Goal: Task Accomplishment & Management: Use online tool/utility

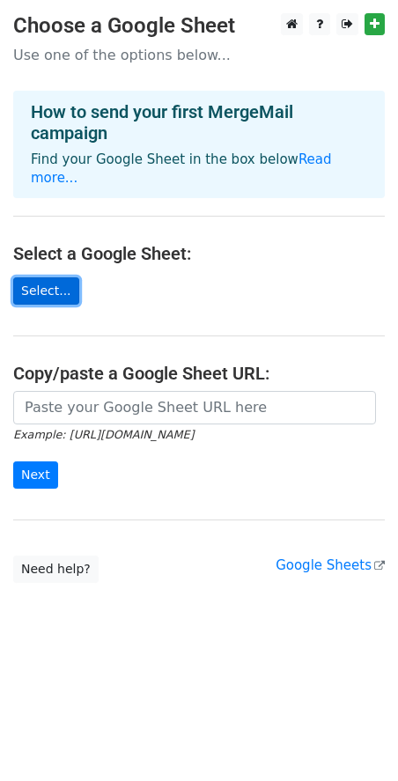
click at [33, 277] on link "Select..." at bounding box center [46, 290] width 66 height 27
click at [45, 277] on link "Select..." at bounding box center [46, 290] width 66 height 27
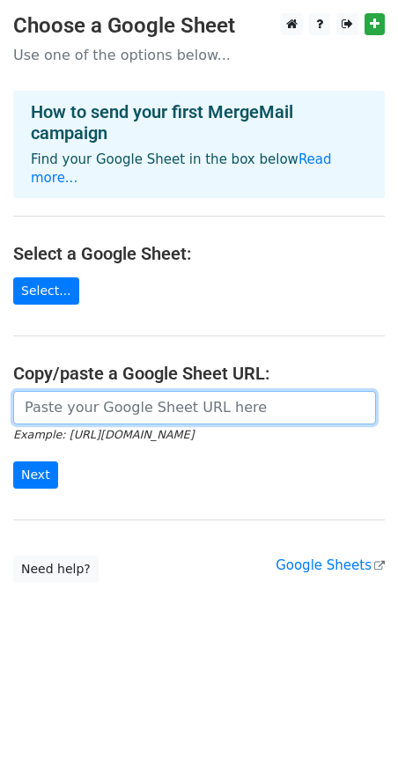
click at [181, 398] on input "url" at bounding box center [194, 407] width 363 height 33
paste input "https://docs.google.com/spreadsheets/d/10uEa8Yo-GyQ6yTY3RfueCb0rjO1Paj3e/edit?g…"
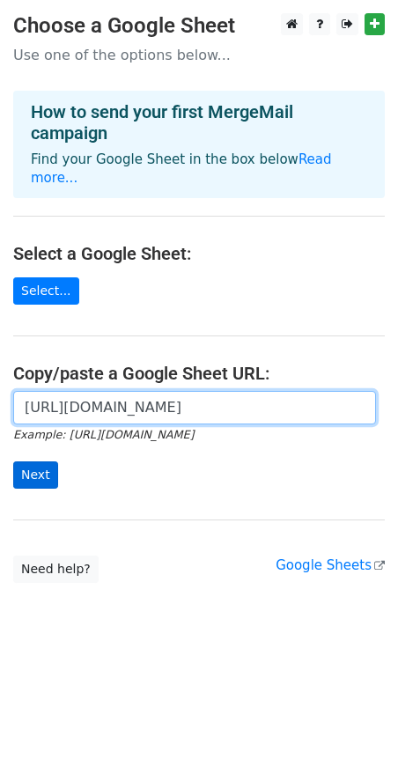
type input "https://docs.google.com/spreadsheets/d/10uEa8Yo-GyQ6yTY3RfueCb0rjO1Paj3e/edit?g…"
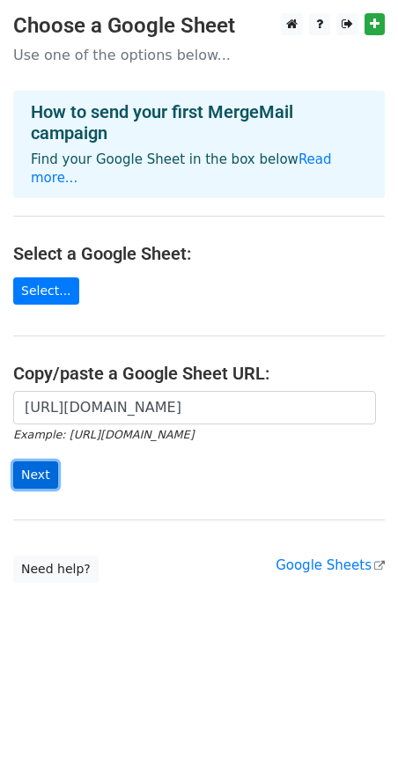
scroll to position [0, 0]
click at [33, 462] on input "Next" at bounding box center [35, 475] width 45 height 27
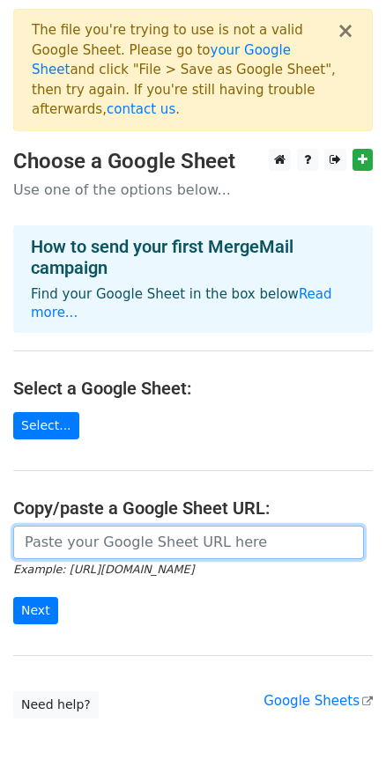
click at [188, 526] on input "url" at bounding box center [188, 542] width 351 height 33
paste input "https://docs.google.com/spreadsheets/d/1NYHvcvu7rACba0mQMHR5YBeMtW7su4qztikIqk6…"
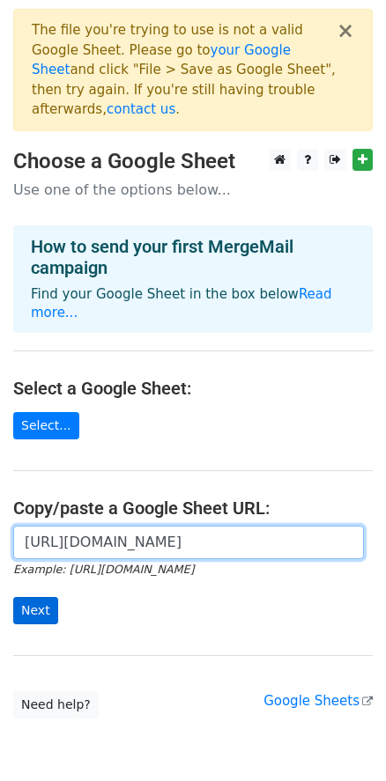
type input "https://docs.google.com/spreadsheets/d/1NYHvcvu7rACba0mQMHR5YBeMtW7su4qztikIqk6…"
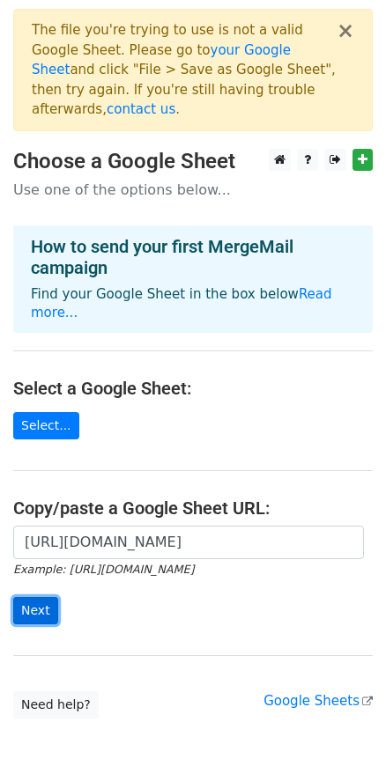
click at [37, 597] on input "Next" at bounding box center [35, 610] width 45 height 27
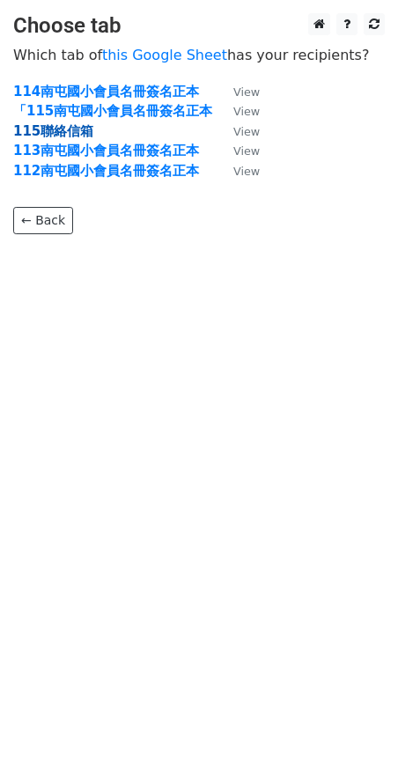
click at [55, 133] on strong "115聯絡信箱" at bounding box center [53, 131] width 80 height 16
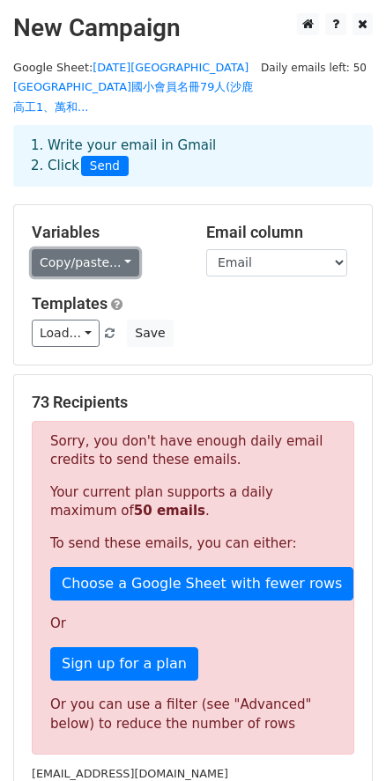
click at [112, 249] on link "Copy/paste..." at bounding box center [85, 262] width 107 height 27
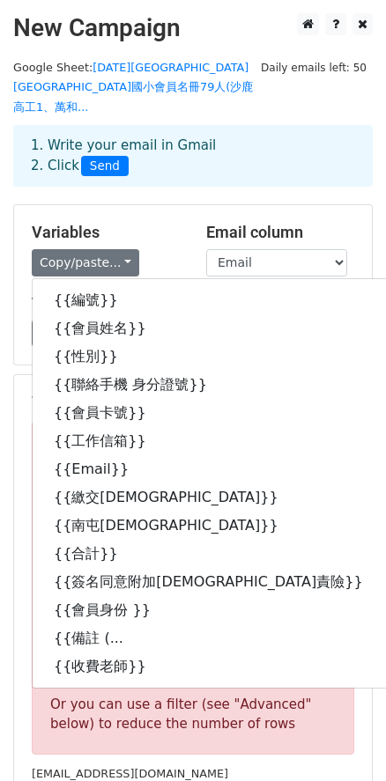
click at [359, 320] on div "Load... No templates saved Save" at bounding box center [192, 333] width 349 height 27
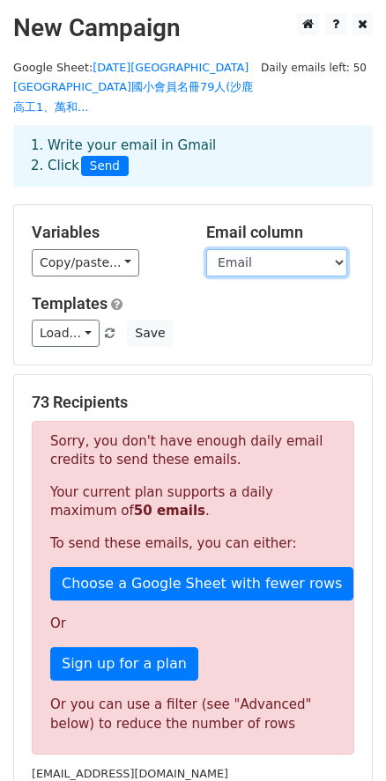
click at [318, 252] on select "編號 會員姓名 性別 聯絡手機 身分證號 會員卡號 工作信箱 Email 繳交全教總會費 南屯教師會費 合計 簽名同意附加教責險 會員身份 備註 (退出.退休…" at bounding box center [276, 262] width 141 height 27
select select "工作信箱"
click at [206, 249] on select "編號 會員姓名 性別 聯絡手機 身分證號 會員卡號 工作信箱 Email 繳交全教總會費 南屯教師會費 合計 簽名同意附加教責險 會員身份 備註 (退出.退休…" at bounding box center [276, 262] width 141 height 27
click at [259, 324] on div "Load... No templates saved Save" at bounding box center [192, 333] width 349 height 27
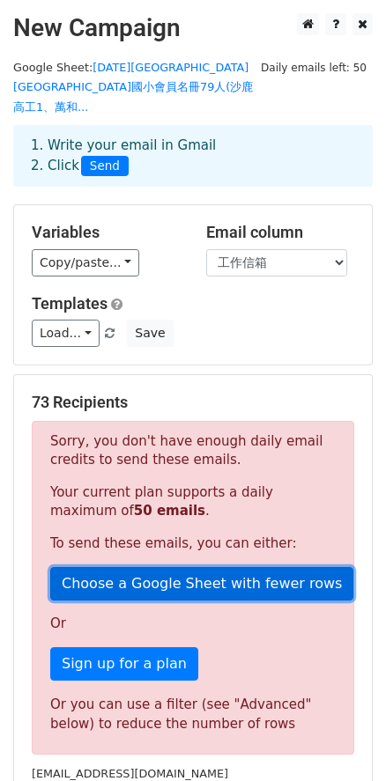
click at [126, 568] on link "Choose a Google Sheet with fewer rows" at bounding box center [201, 583] width 303 height 33
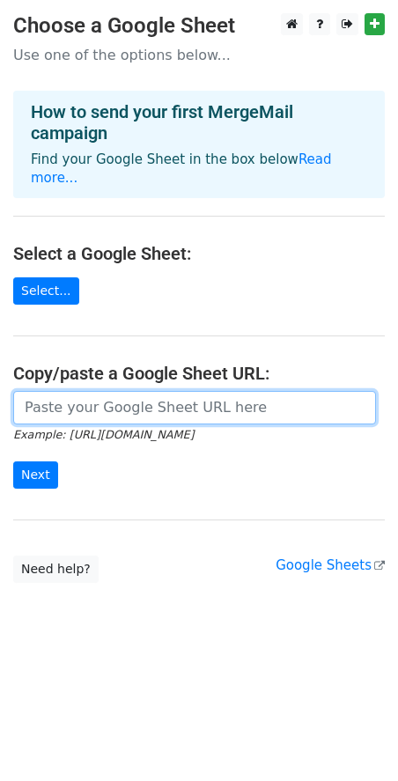
click at [175, 396] on input "url" at bounding box center [194, 407] width 363 height 33
click at [159, 391] on input "url" at bounding box center [194, 407] width 363 height 33
paste input "[URL][DOMAIN_NAME]"
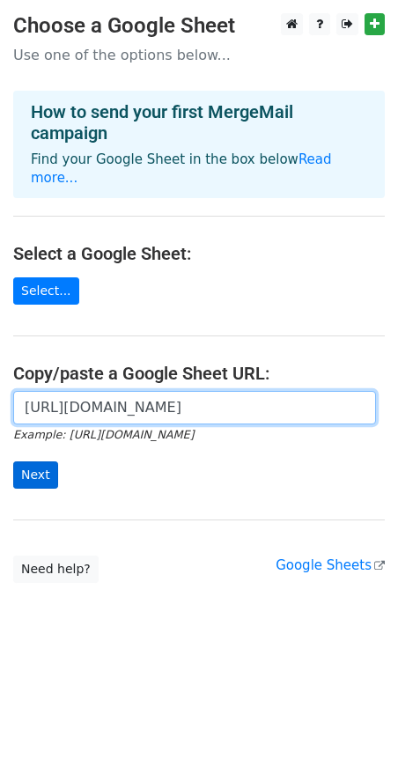
type input "[URL][DOMAIN_NAME]"
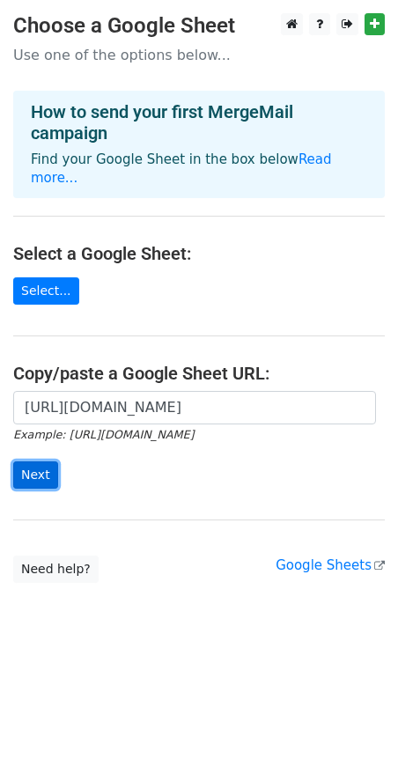
scroll to position [0, 0]
click at [46, 462] on input "Next" at bounding box center [35, 475] width 45 height 27
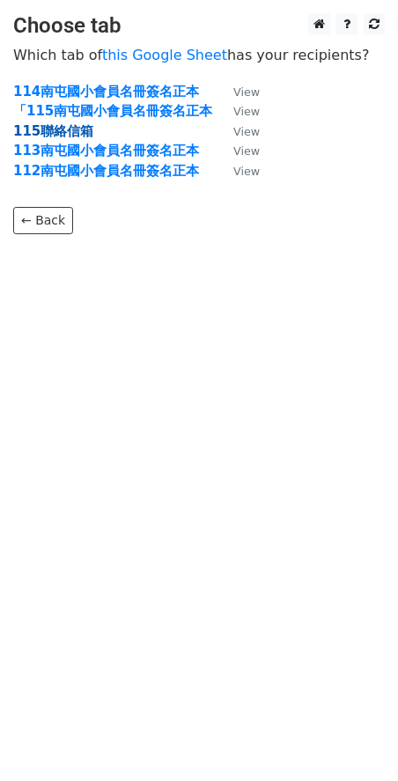
click at [78, 126] on strong "115聯絡信箱" at bounding box center [53, 131] width 80 height 16
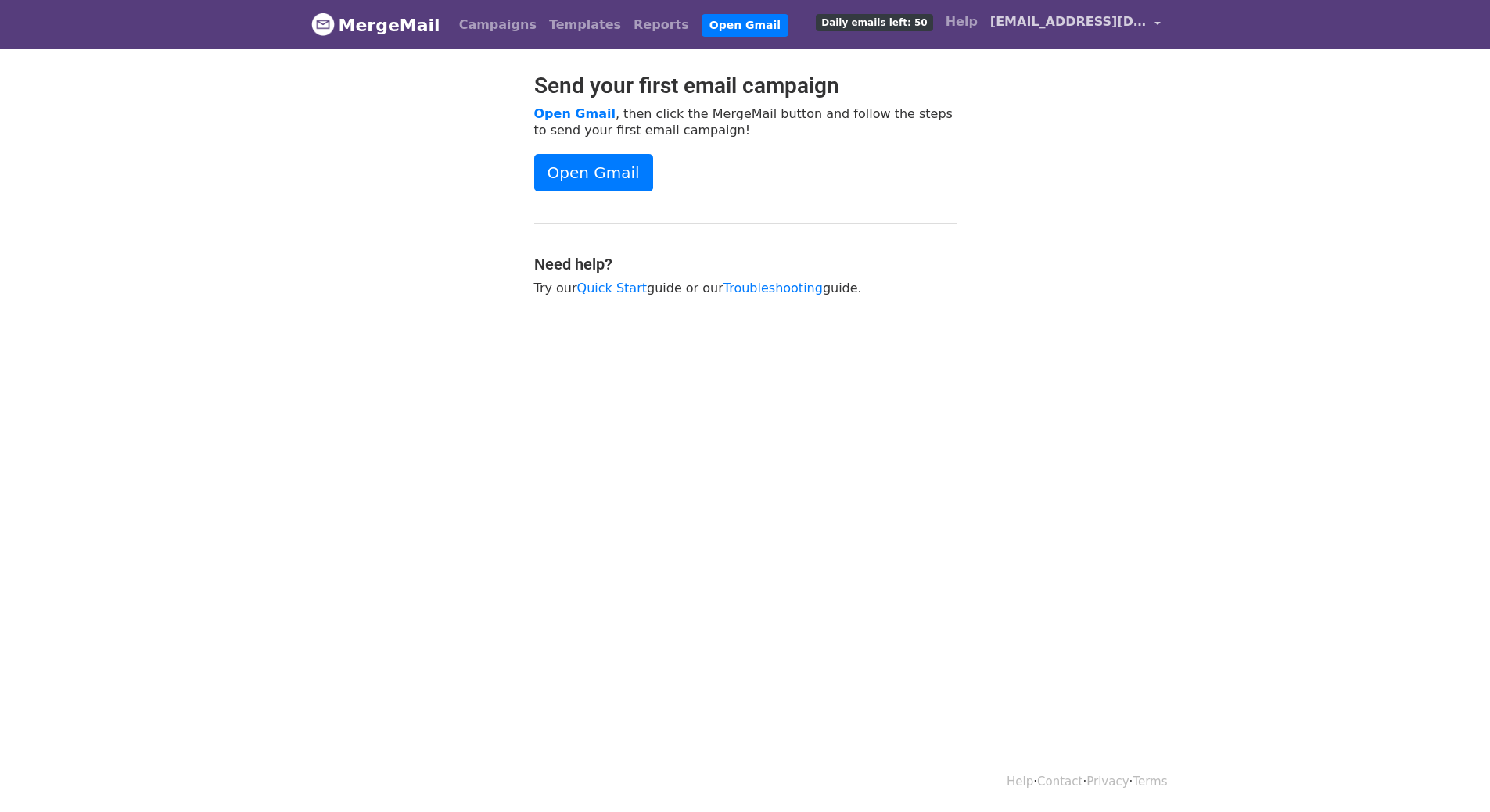
click at [1117, 24] on span "[EMAIL_ADDRESS][DOMAIN_NAME]" at bounding box center [1068, 21] width 156 height 19
click at [1098, 119] on link "Integrations" at bounding box center [1083, 114] width 165 height 25
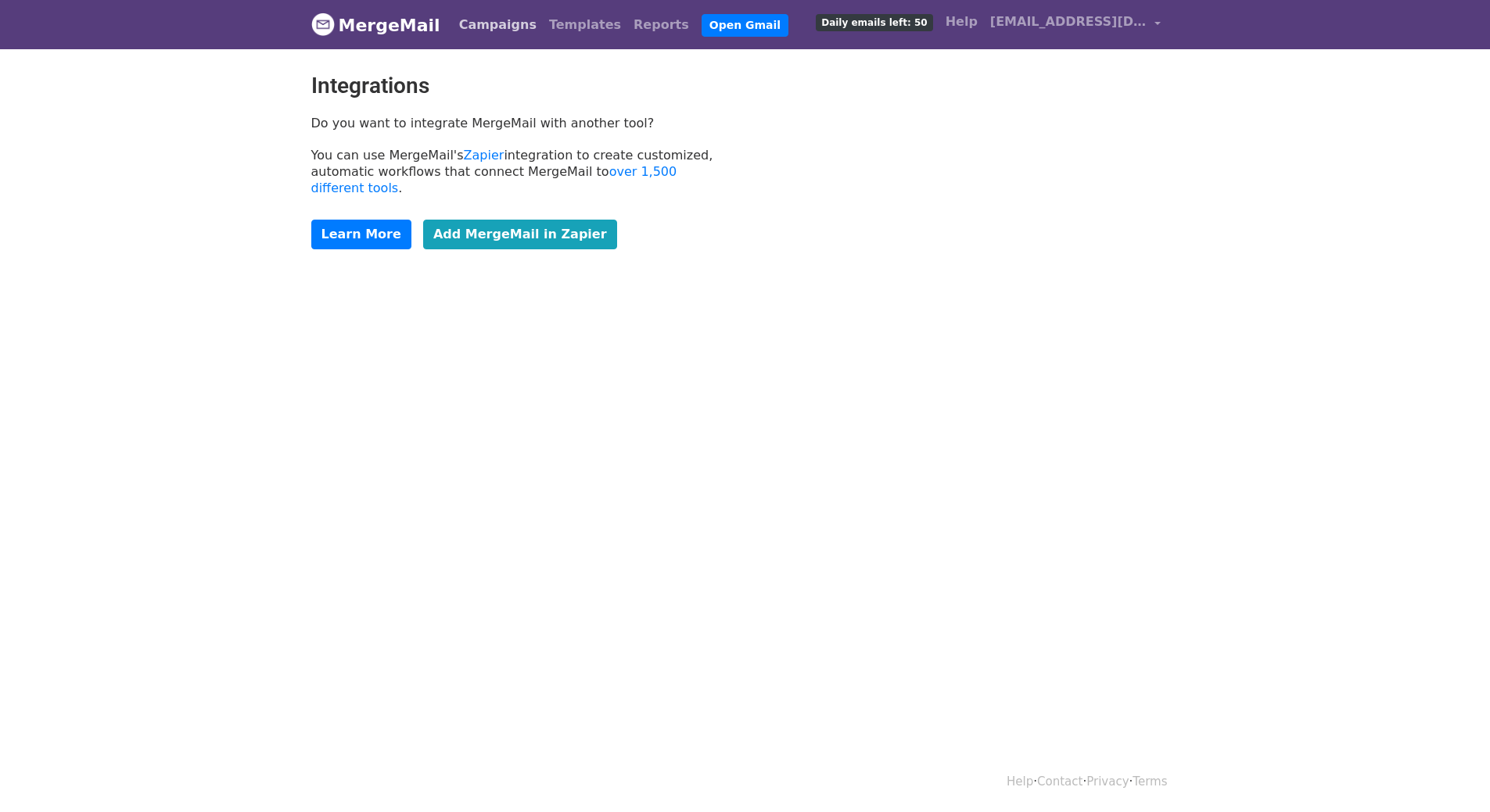
click at [474, 21] on link "Campaigns" at bounding box center [497, 25] width 90 height 31
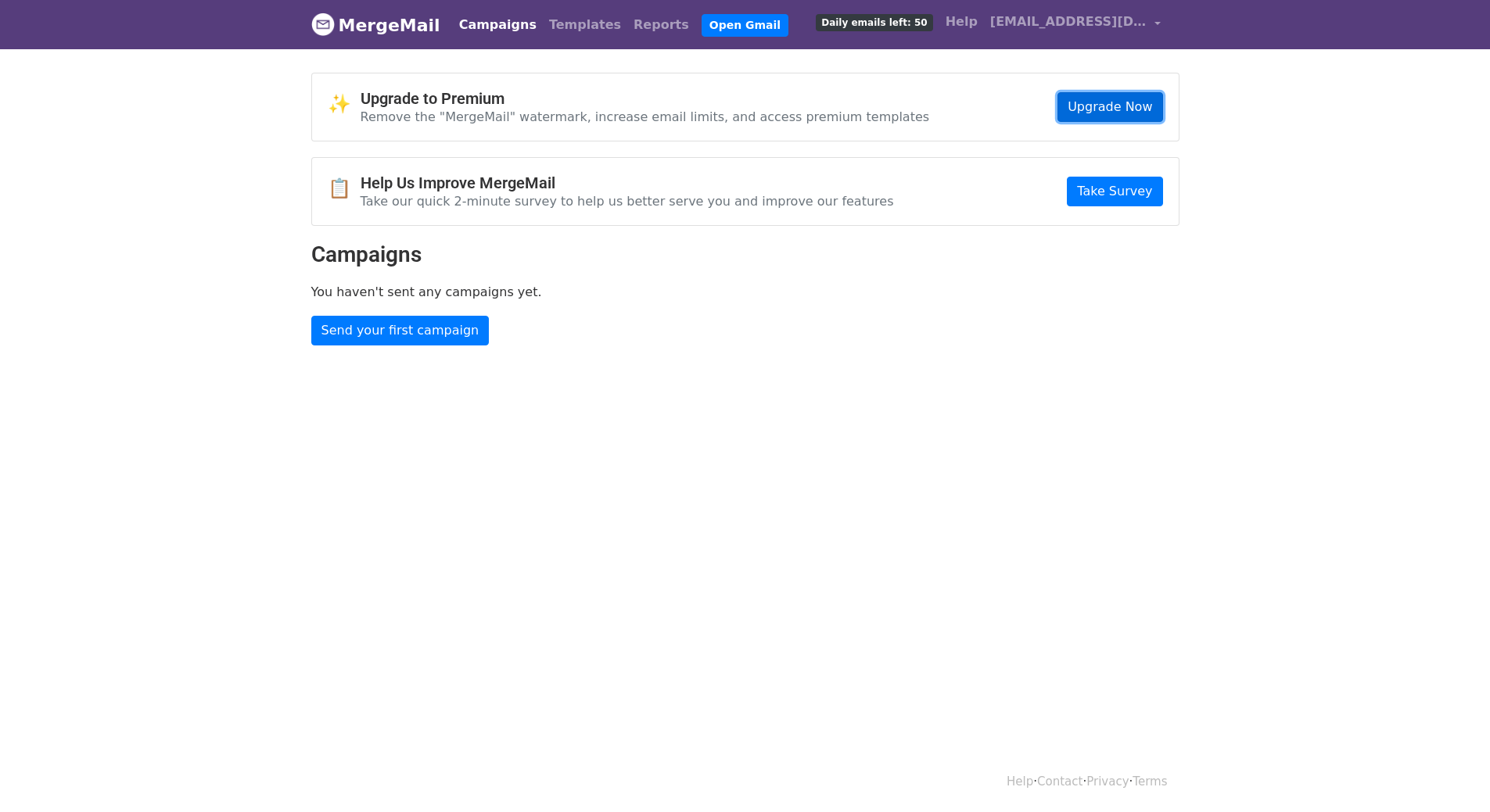
click at [1082, 113] on link "Upgrade Now" at bounding box center [1110, 106] width 105 height 29
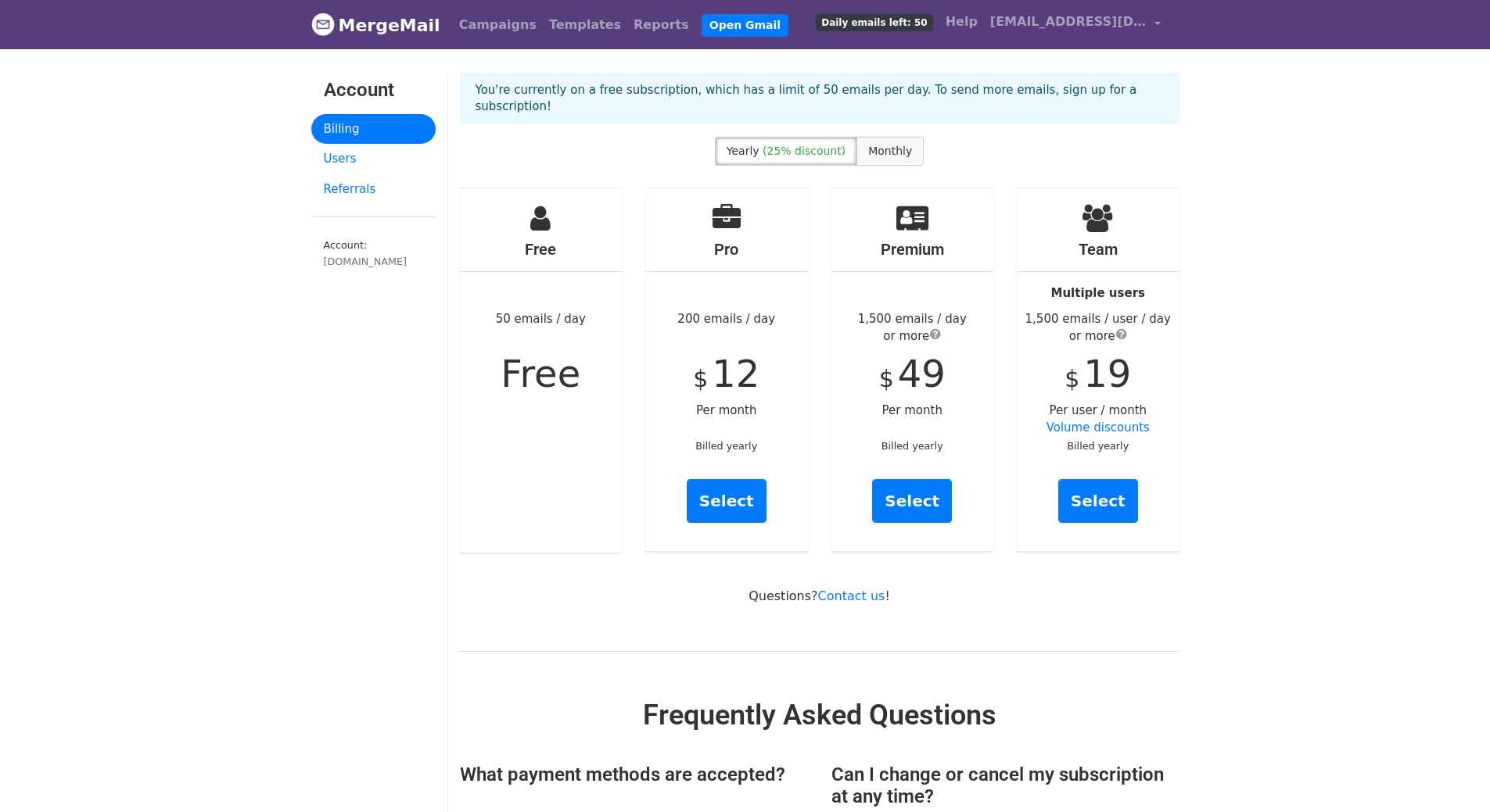
click at [890, 145] on span "Monthly" at bounding box center [890, 151] width 44 height 12
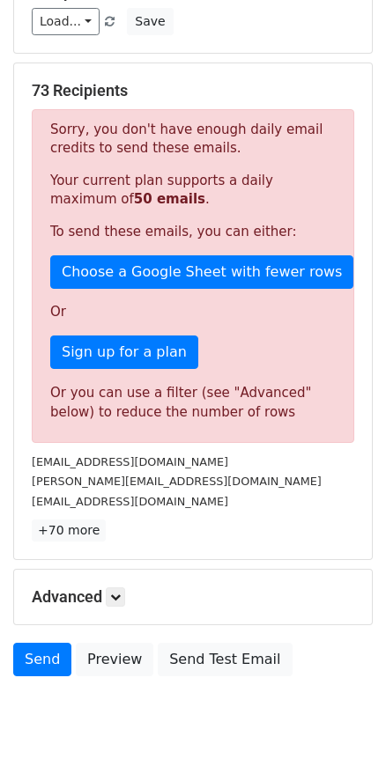
scroll to position [320, 0]
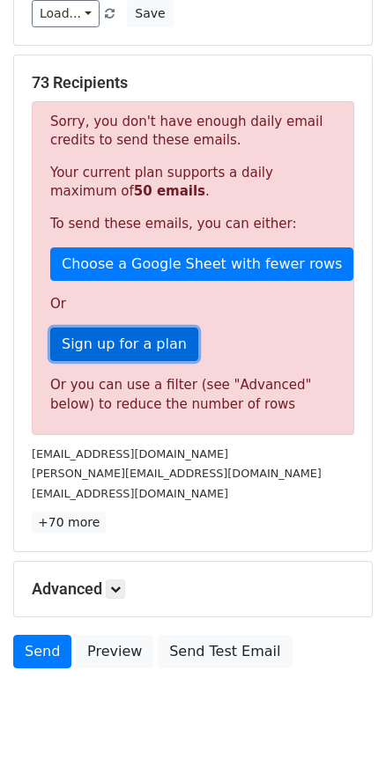
click at [168, 330] on link "Sign up for a plan" at bounding box center [124, 344] width 148 height 33
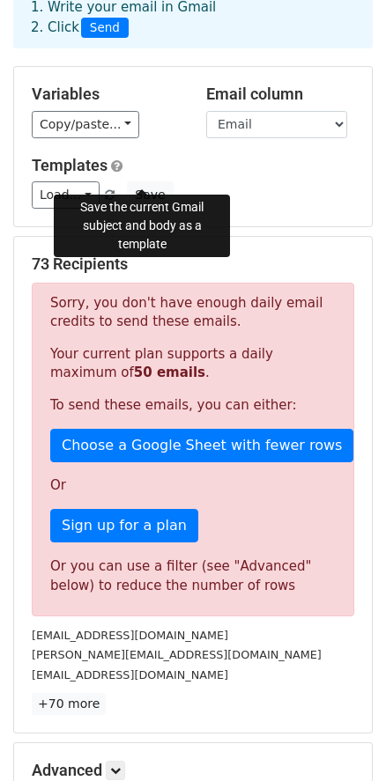
scroll to position [0, 0]
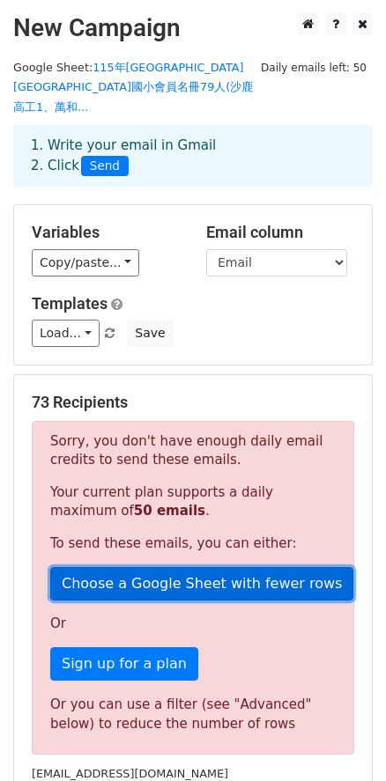
click at [186, 578] on link "Choose a Google Sheet with fewer rows" at bounding box center [201, 583] width 303 height 33
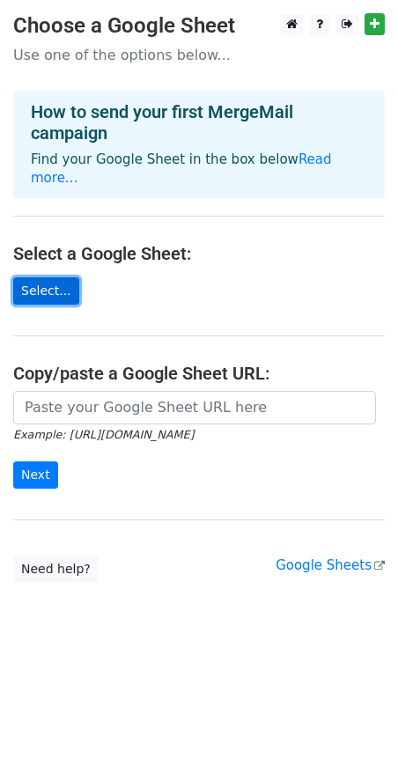
click at [59, 277] on link "Select..." at bounding box center [46, 290] width 66 height 27
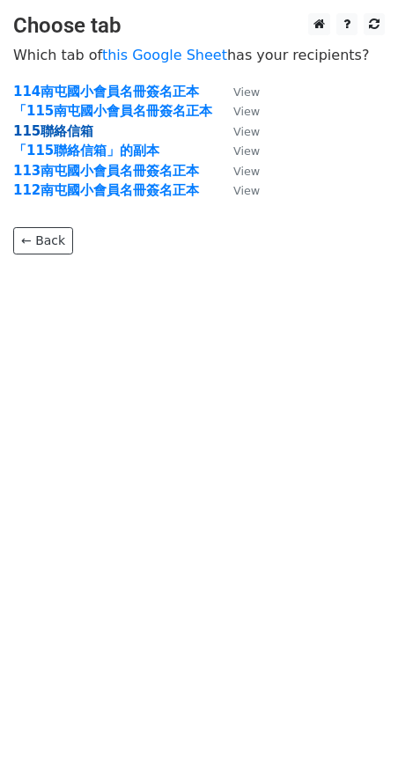
click at [74, 132] on strong "115聯絡信箱" at bounding box center [53, 131] width 80 height 16
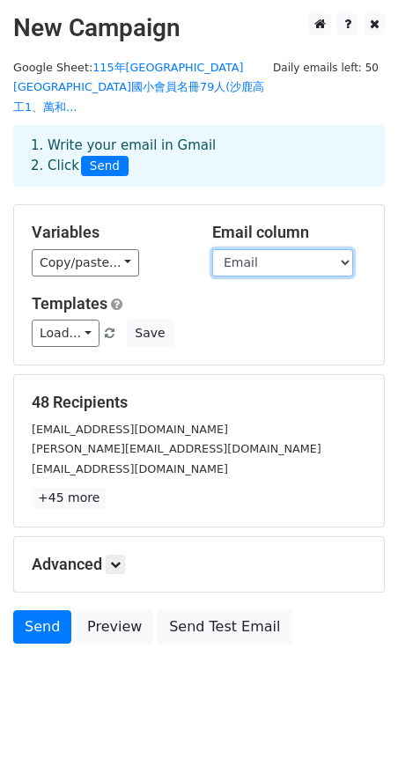
click at [239, 249] on select "編號 會員姓名 性別 聯絡手機 身分證號 會員卡號 工作信箱 Email 繳交全教總會費 南屯教師會費 合計 簽名同意附加教責險 會員身份 備註 (退出.退休…" at bounding box center [282, 262] width 141 height 27
select select "工作信箱"
click at [212, 249] on select "編號 會員姓名 性別 聯絡手機 身分證號 會員卡號 工作信箱 Email 繳交全教總會費 南屯教師會費 合計 簽名同意附加教責險 會員身份 備註 (退出.退休…" at bounding box center [282, 262] width 141 height 27
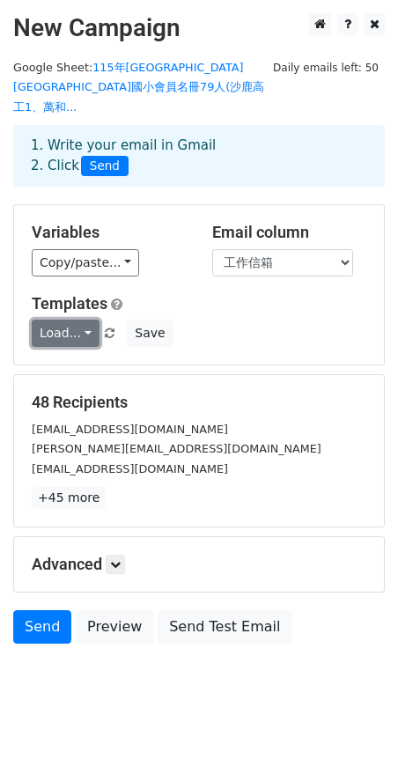
click at [64, 320] on link "Load..." at bounding box center [66, 333] width 68 height 27
click at [212, 298] on div "Templates Load... No templates saved Save" at bounding box center [198, 321] width 361 height 54
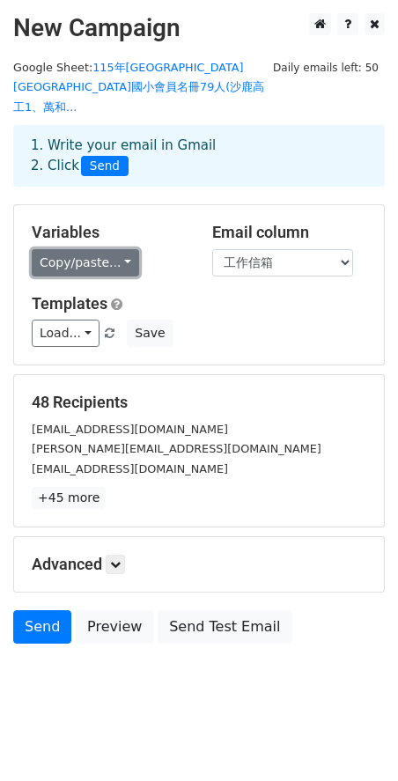
click at [116, 255] on link "Copy/paste..." at bounding box center [85, 262] width 107 height 27
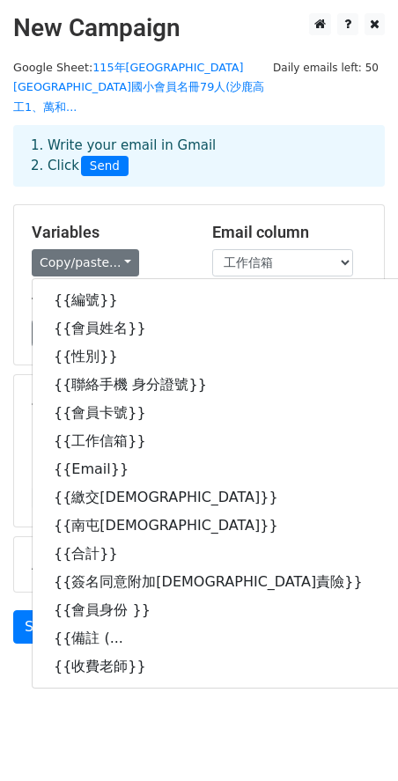
click at [159, 223] on h5 "Variables" at bounding box center [109, 232] width 154 height 19
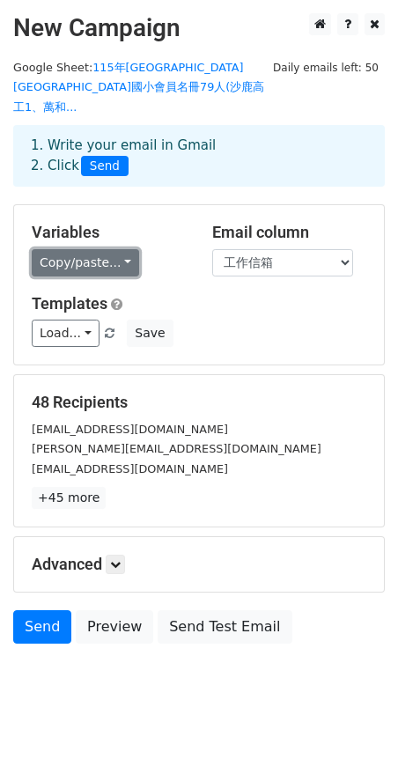
click at [63, 249] on link "Copy/paste..." at bounding box center [85, 262] width 107 height 27
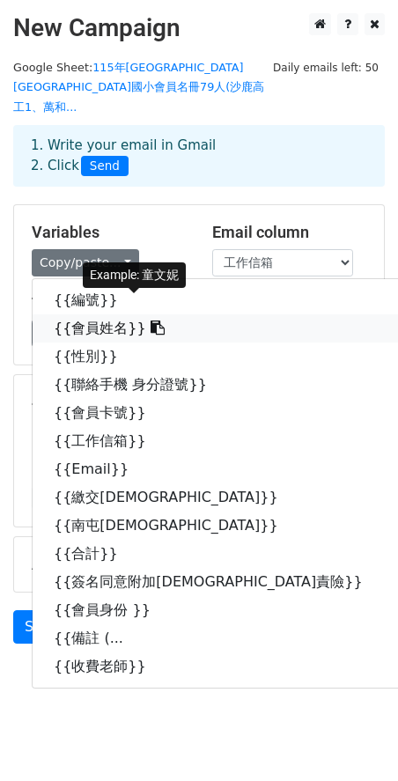
click at [64, 314] on link "{{會員姓名}}" at bounding box center [218, 328] width 370 height 28
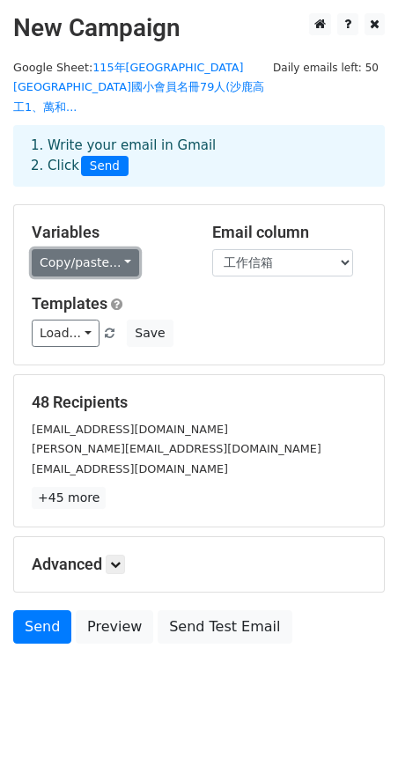
click at [70, 249] on link "Copy/paste..." at bounding box center [85, 262] width 107 height 27
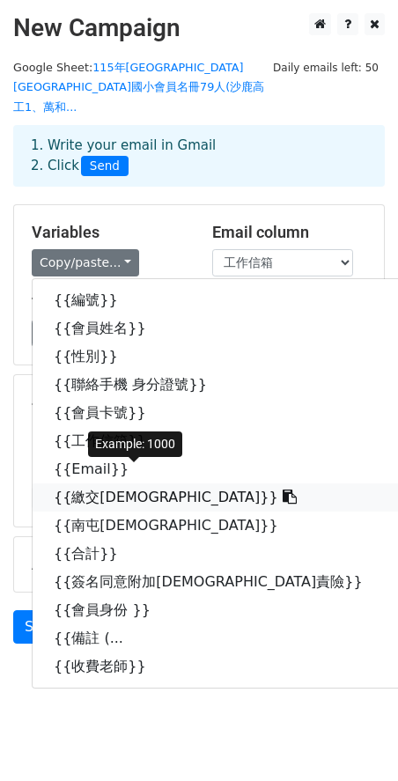
click at [91, 484] on link "{{繳交全教總會費}}" at bounding box center [218, 498] width 370 height 28
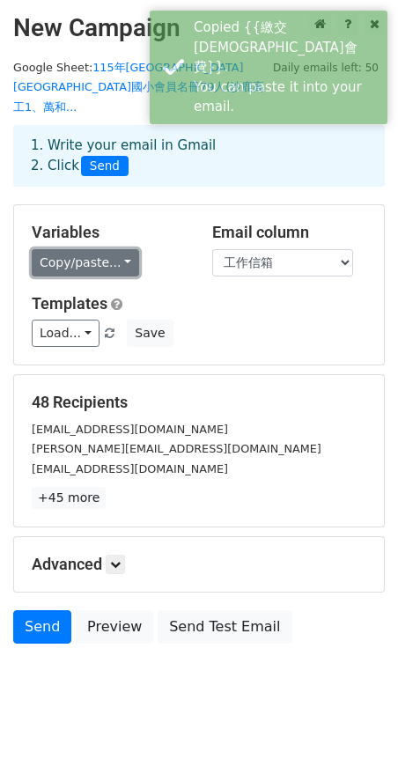
click at [103, 249] on link "Copy/paste..." at bounding box center [85, 262] width 107 height 27
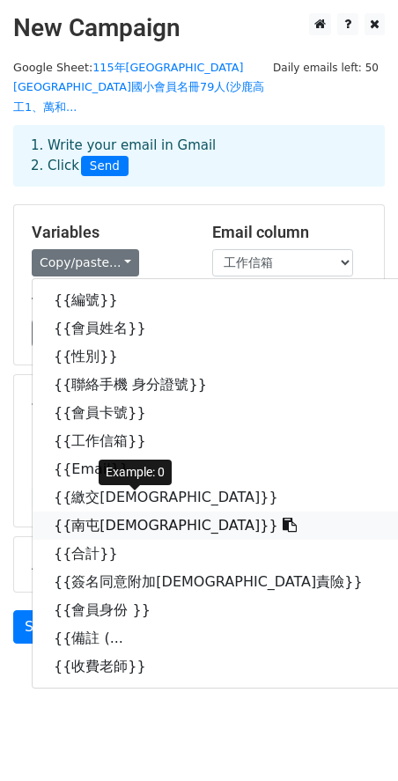
click at [74, 512] on link "{{南屯教師會費}}" at bounding box center [218, 526] width 370 height 28
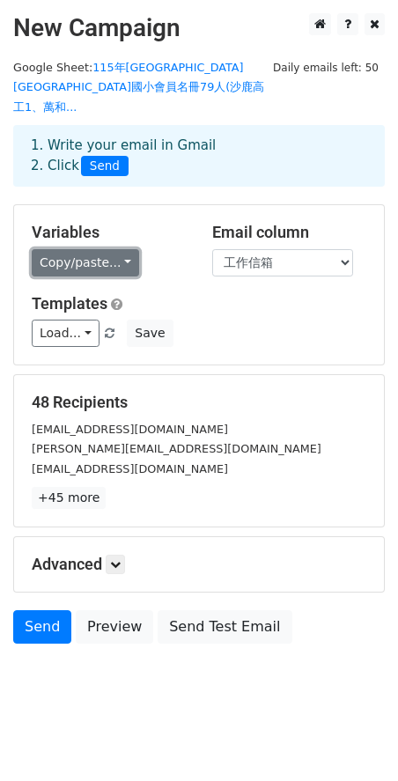
click at [92, 249] on link "Copy/paste..." at bounding box center [85, 262] width 107 height 27
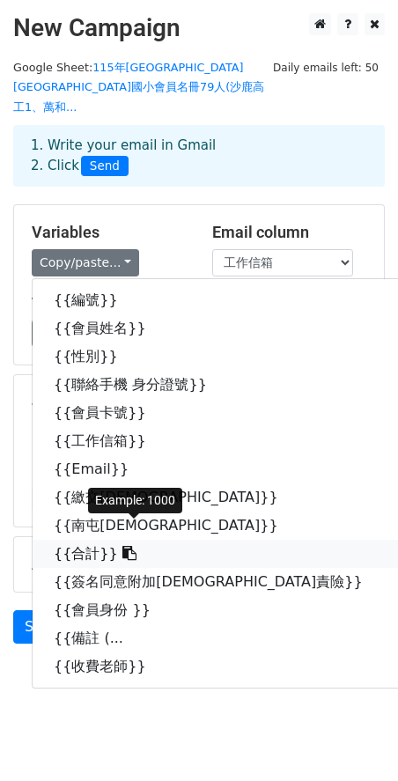
click at [96, 540] on link "{{合計}}" at bounding box center [218, 554] width 370 height 28
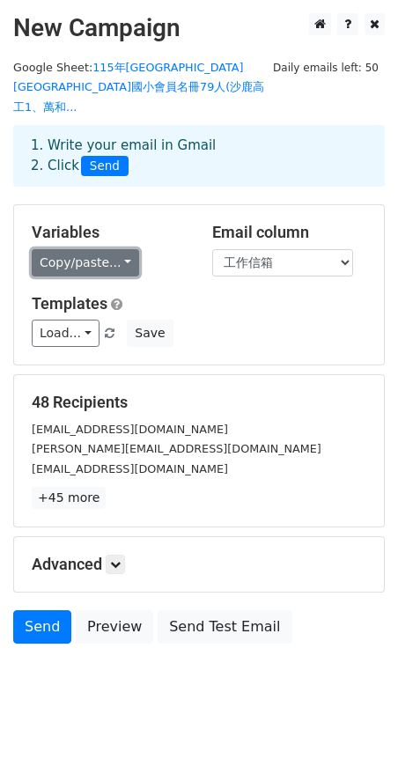
click at [109, 249] on link "Copy/paste..." at bounding box center [85, 262] width 107 height 27
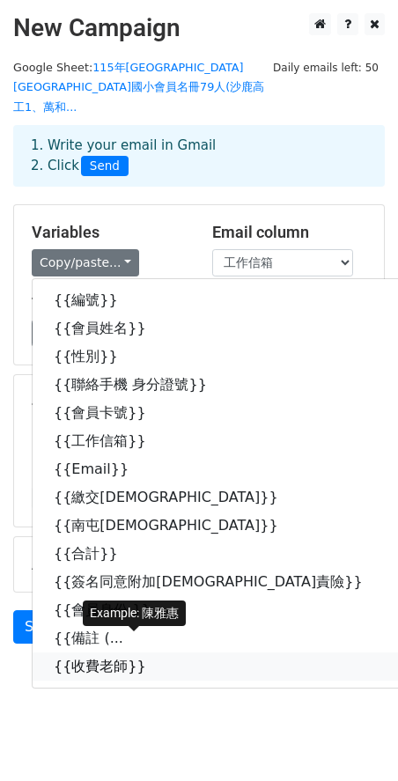
click at [67, 653] on link "{{收費老師}}" at bounding box center [218, 667] width 370 height 28
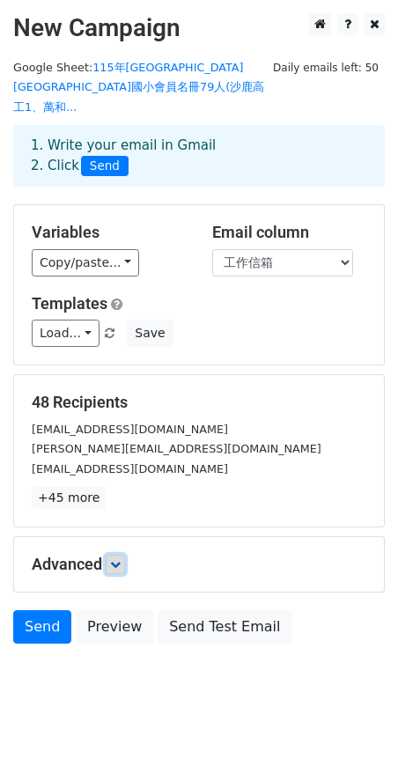
click at [114, 559] on icon at bounding box center [115, 564] width 11 height 11
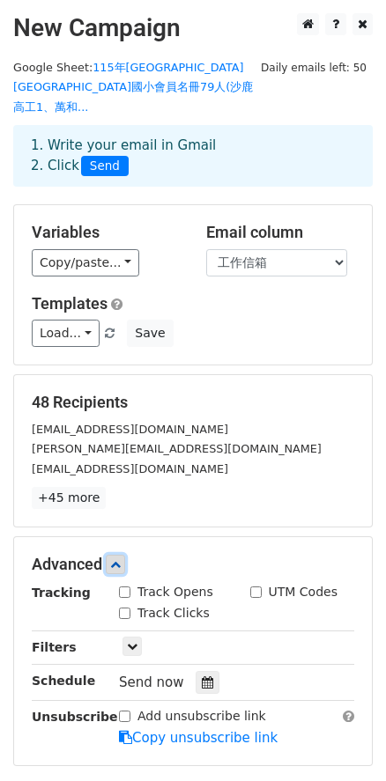
click at [122, 555] on link at bounding box center [115, 564] width 19 height 19
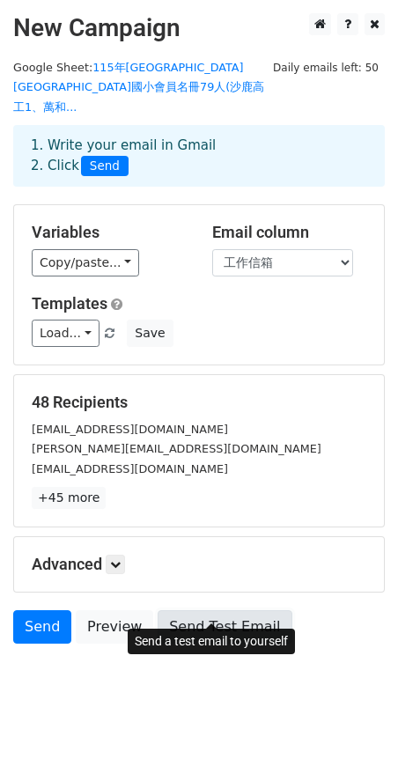
click at [211, 610] on link "Send Test Email" at bounding box center [225, 626] width 134 height 33
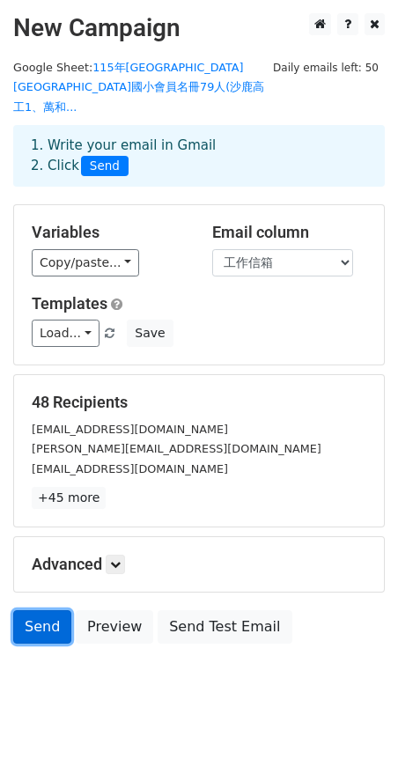
click at [35, 610] on link "Send" at bounding box center [42, 626] width 58 height 33
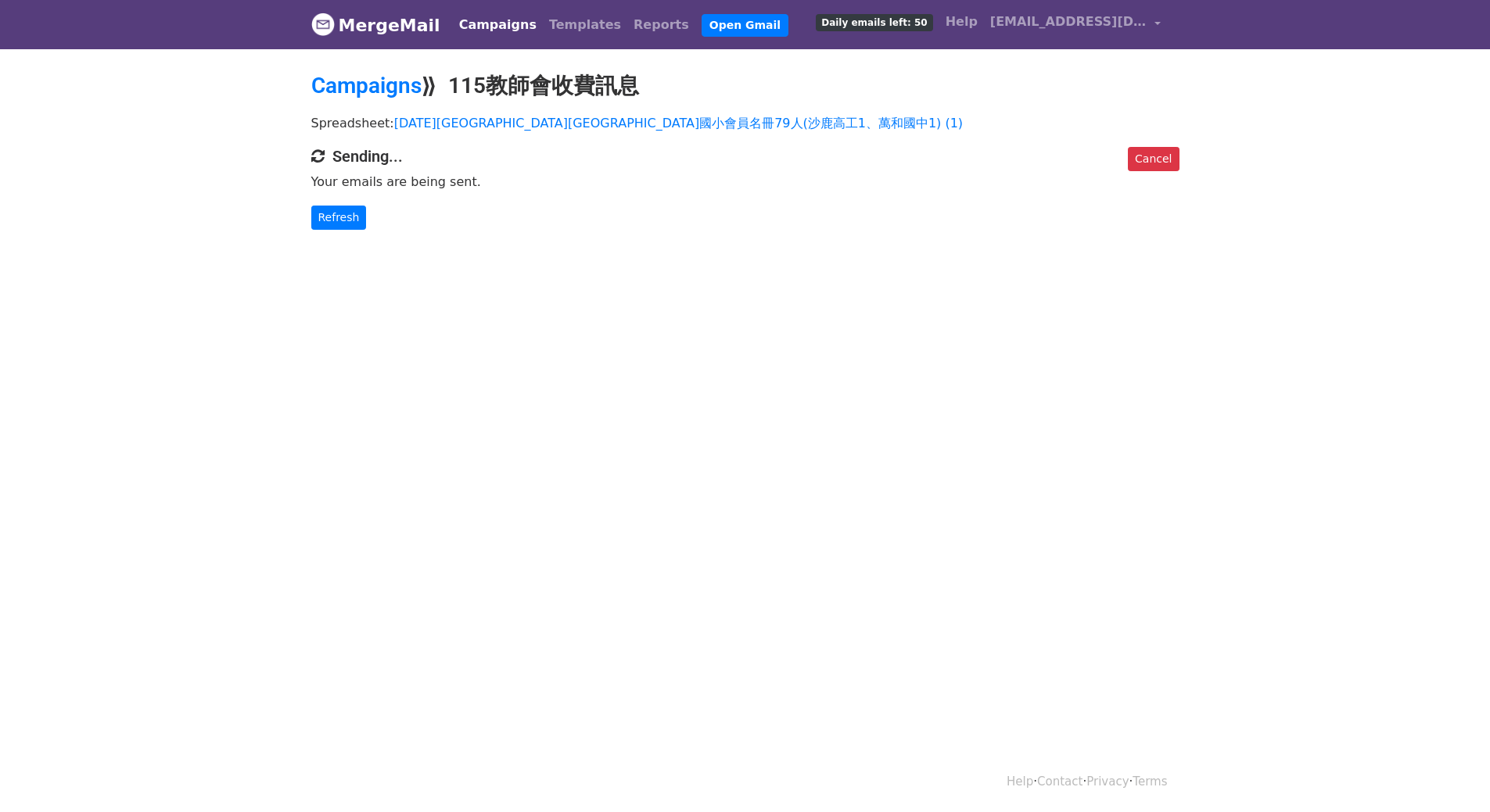
click at [927, 453] on html "MergeMail Campaigns Templates Reports Open Gmail Daily emails left: 50 Help [EM…" at bounding box center [745, 406] width 1490 height 812
